Goal: Task Accomplishment & Management: Manage account settings

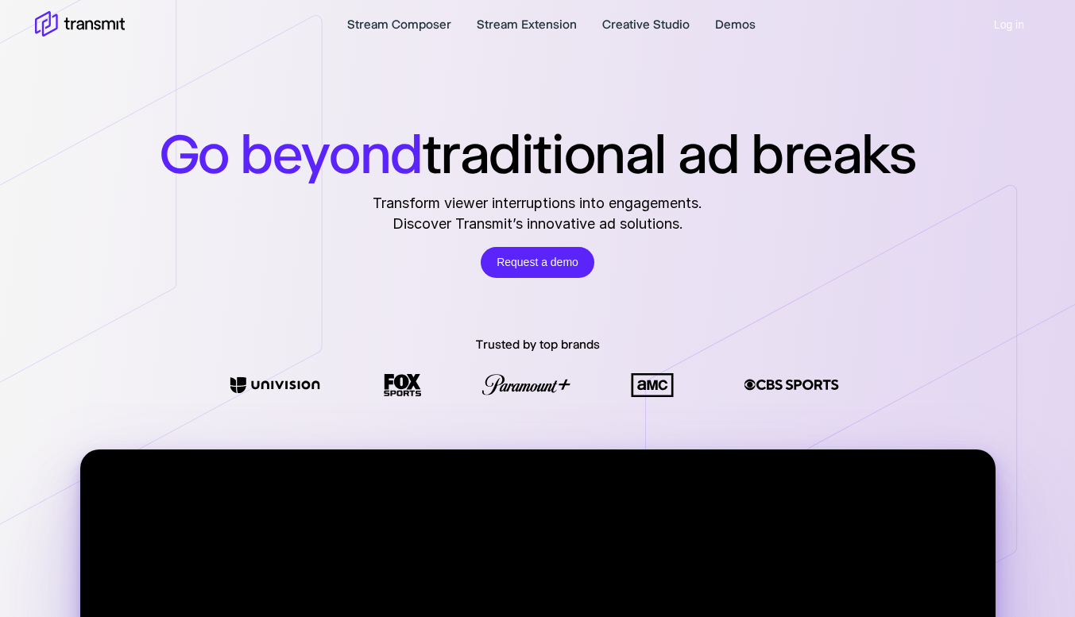
click at [1016, 27] on button "Log in" at bounding box center [1009, 25] width 62 height 31
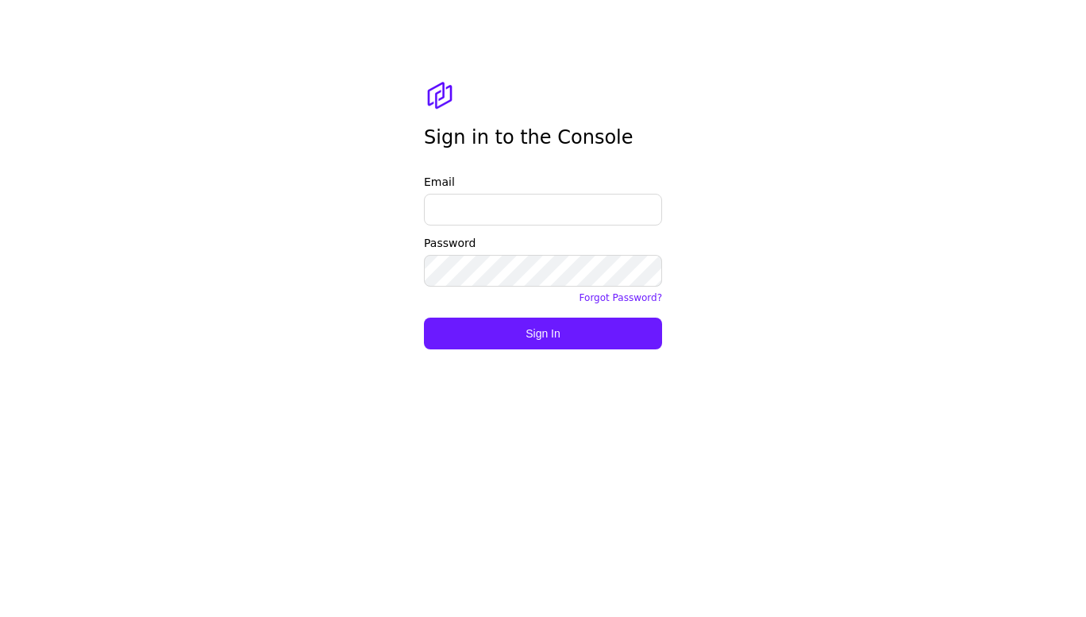
click at [519, 187] on label "Email" at bounding box center [543, 182] width 238 height 17
click at [519, 194] on input "Email" at bounding box center [543, 210] width 238 height 32
click at [519, 200] on input "Email" at bounding box center [543, 210] width 238 height 32
click at [488, 202] on input "Email" at bounding box center [543, 210] width 238 height 32
click at [0, 616] on com-1password-button at bounding box center [0, 617] width 0 height 0
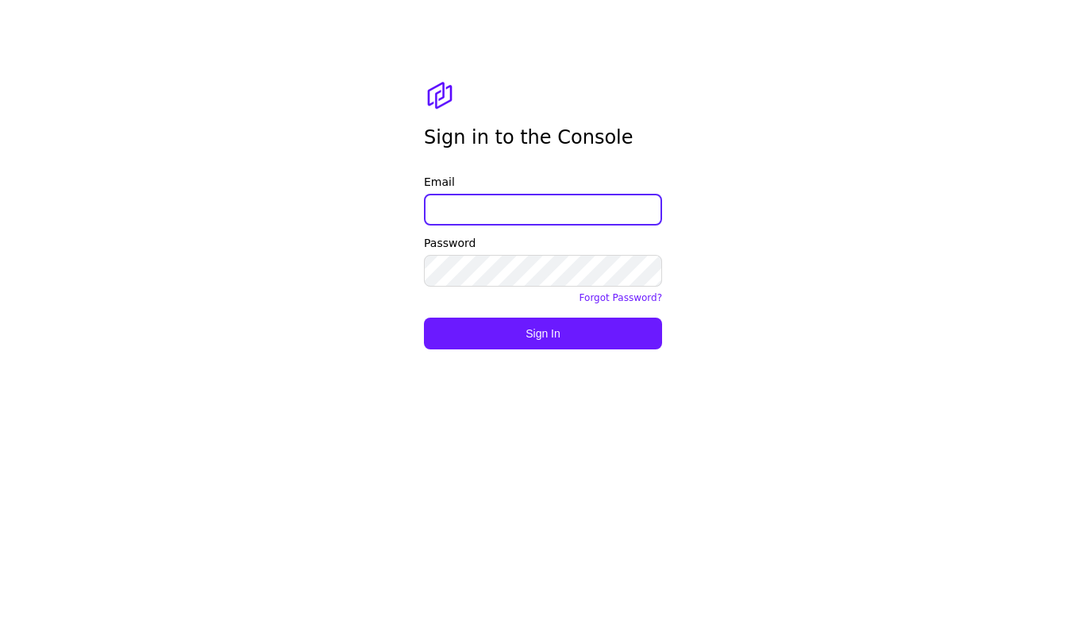
type input "[PERSON_NAME][EMAIL_ADDRESS][DOMAIN_NAME]"
